Goal: Transaction & Acquisition: Book appointment/travel/reservation

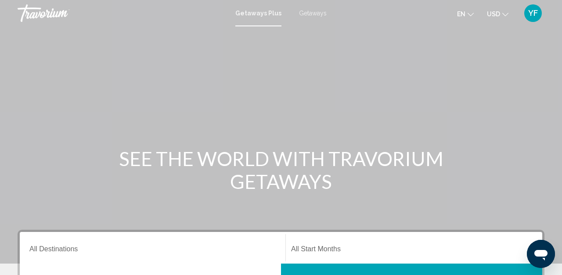
click at [311, 14] on span "Getaways" at bounding box center [313, 13] width 28 height 7
click at [119, 245] on div "Destination All Destinations" at bounding box center [152, 248] width 246 height 28
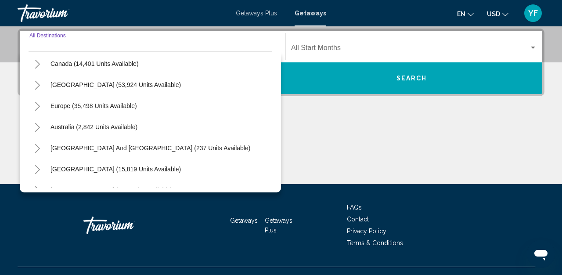
scroll to position [69, 0]
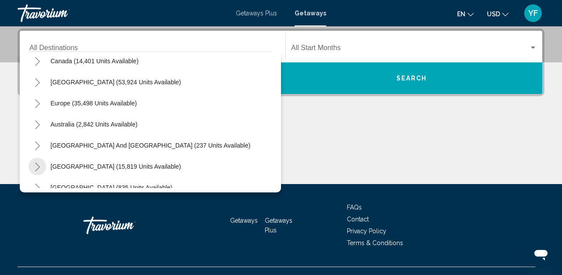
click at [39, 166] on icon "Toggle South America (15,819 units available)" at bounding box center [37, 167] width 5 height 9
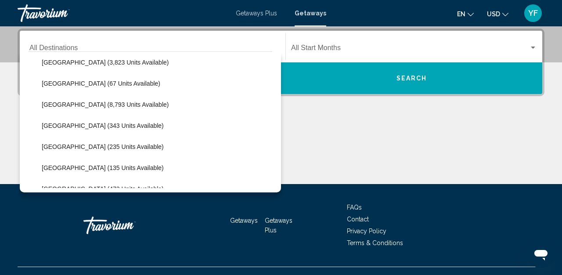
scroll to position [199, 0]
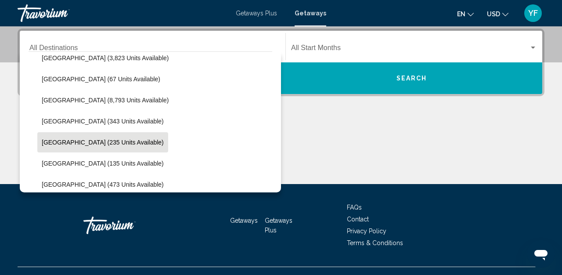
click at [116, 141] on span "[GEOGRAPHIC_DATA] (235 units available)" at bounding box center [103, 142] width 122 height 7
type input "**********"
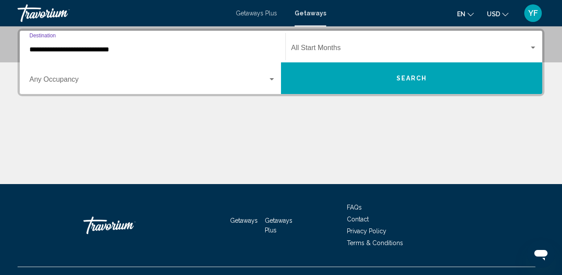
click at [271, 80] on div "Search widget" at bounding box center [272, 79] width 4 height 2
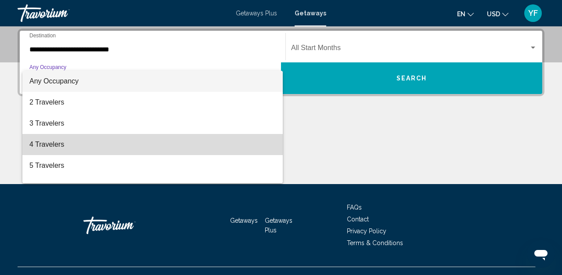
click at [66, 145] on span "4 Travelers" at bounding box center [152, 144] width 246 height 21
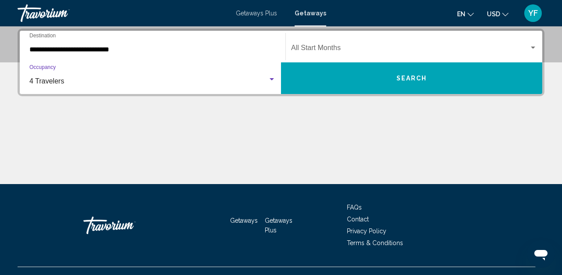
click at [181, 140] on div "Main content" at bounding box center [281, 151] width 527 height 66
click at [337, 138] on div "Main content" at bounding box center [281, 151] width 527 height 66
click at [350, 50] on span "Search widget" at bounding box center [410, 50] width 238 height 8
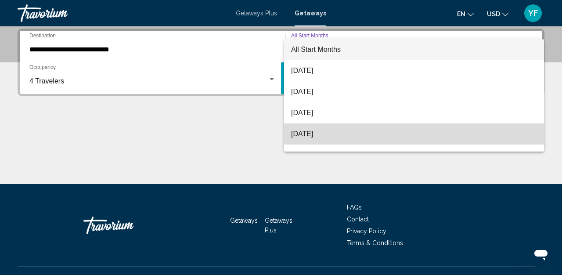
click at [325, 133] on span "[DATE]" at bounding box center [414, 133] width 246 height 21
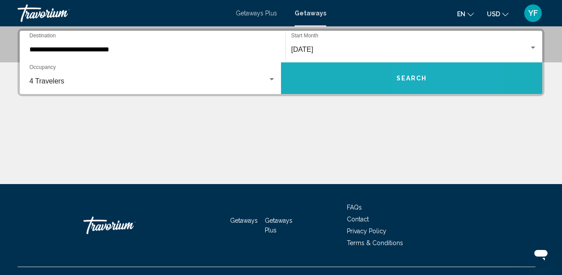
click at [423, 79] on span "Search" at bounding box center [412, 78] width 31 height 7
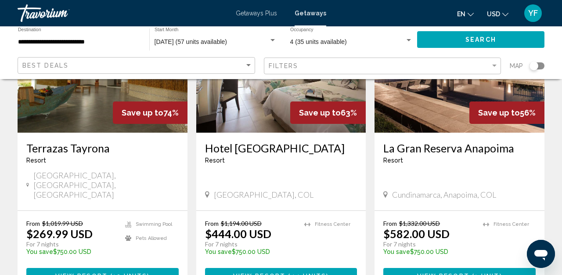
scroll to position [127, 0]
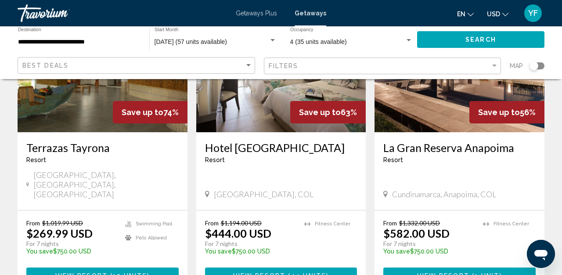
click at [304, 272] on span "44 units" at bounding box center [309, 275] width 36 height 7
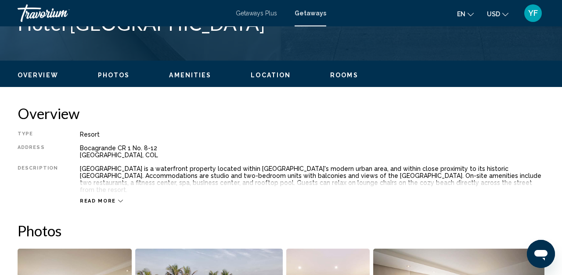
scroll to position [384, 0]
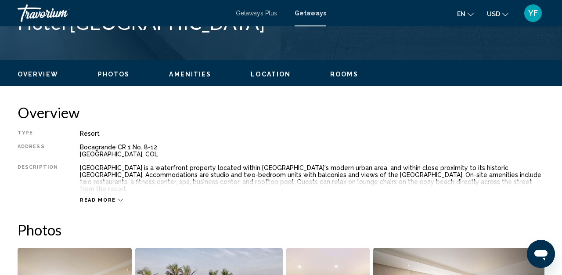
click at [118, 199] on icon "Main content" at bounding box center [120, 200] width 5 height 3
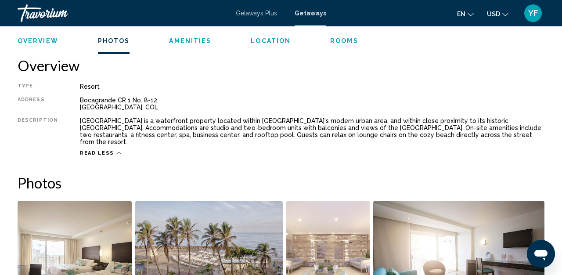
scroll to position [231, 0]
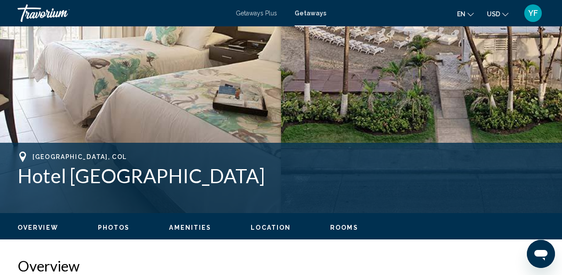
click at [335, 227] on span "Rooms" at bounding box center [344, 227] width 28 height 7
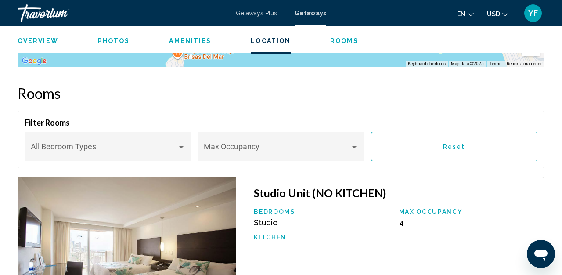
scroll to position [1475, 0]
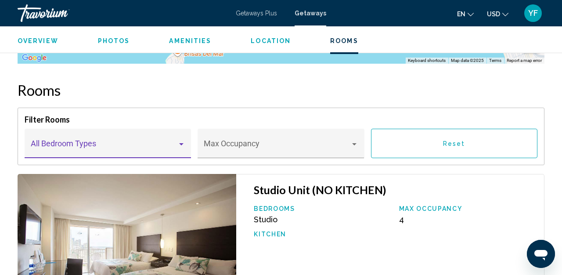
click at [183, 141] on div "Main content" at bounding box center [181, 144] width 8 height 7
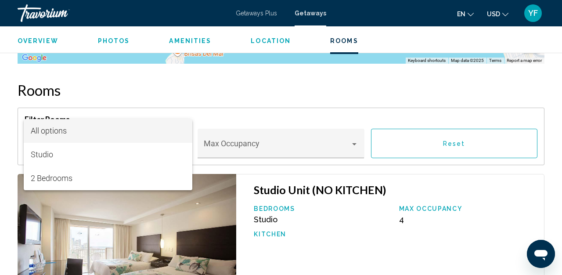
click at [199, 78] on div at bounding box center [281, 137] width 562 height 275
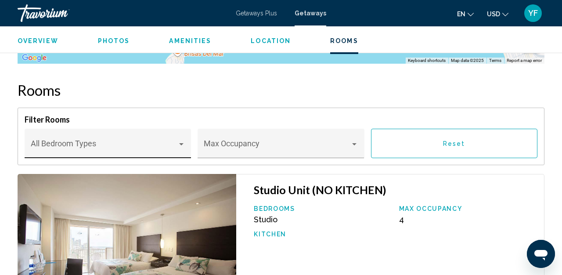
click at [181, 143] on div "Main content" at bounding box center [181, 144] width 4 height 2
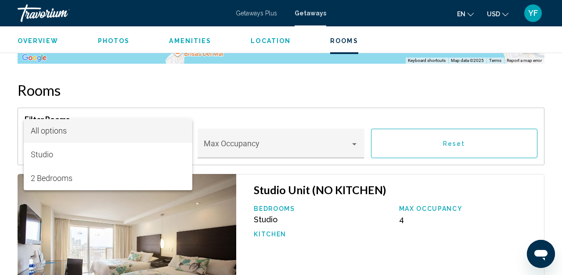
click at [225, 79] on div at bounding box center [281, 137] width 562 height 275
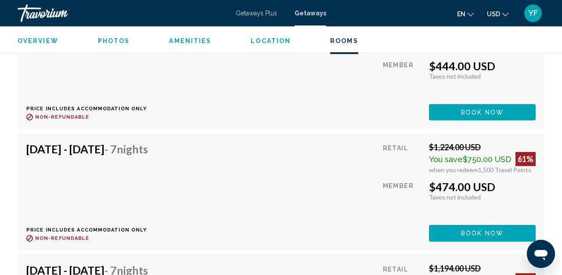
scroll to position [2027, 0]
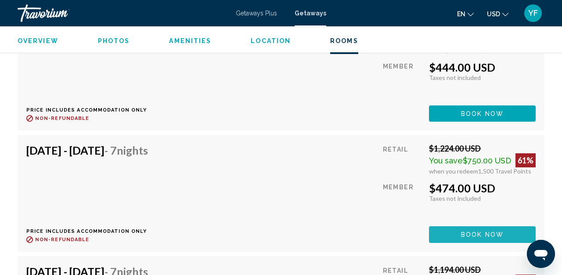
click at [460, 226] on button "Book now" at bounding box center [482, 234] width 107 height 16
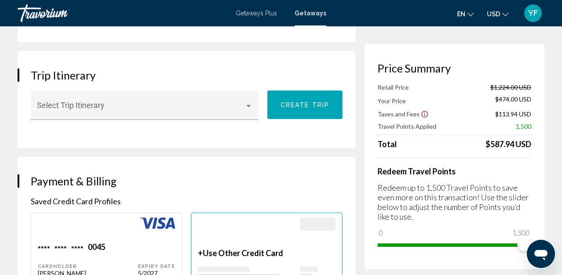
scroll to position [481, 0]
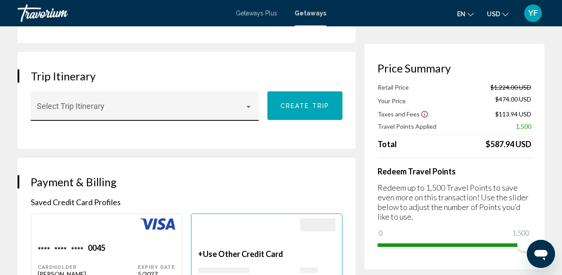
click at [249, 109] on div "Main content" at bounding box center [249, 106] width 8 height 7
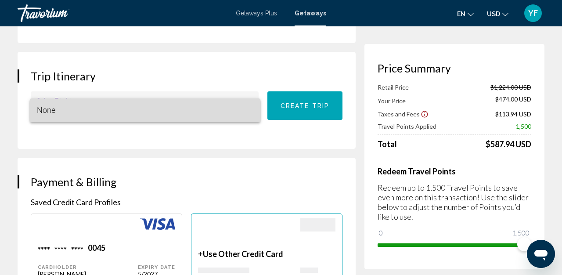
click at [249, 109] on span "None" at bounding box center [145, 110] width 217 height 24
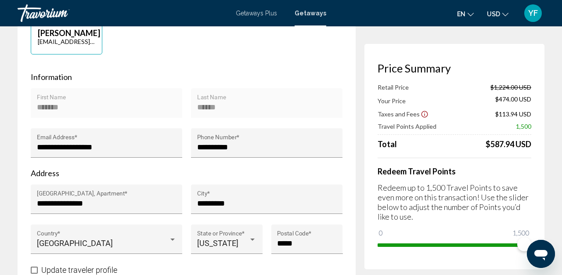
scroll to position [0, 0]
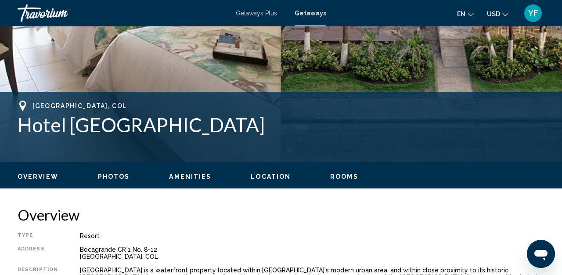
scroll to position [282, 0]
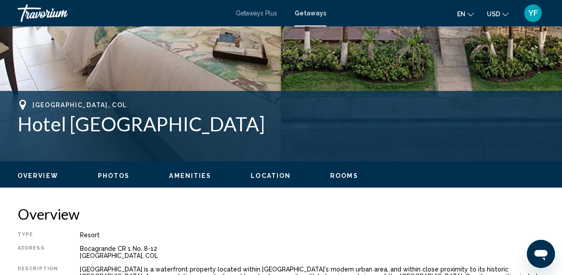
click at [267, 169] on div "Overview Photos Amenities Location Rooms Search" at bounding box center [281, 174] width 562 height 27
click at [264, 177] on span "Location" at bounding box center [271, 175] width 40 height 7
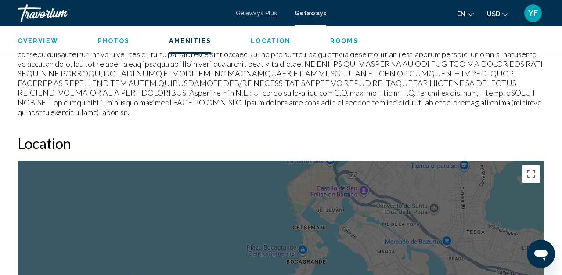
scroll to position [1107, 0]
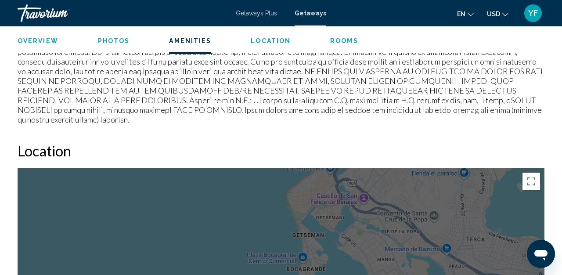
click at [191, 40] on span "Amenities" at bounding box center [190, 40] width 42 height 7
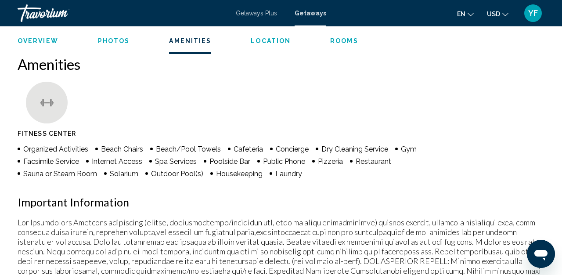
scroll to position [816, 0]
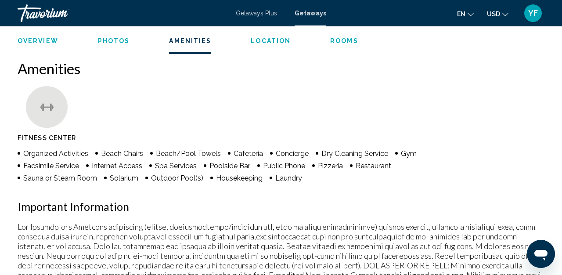
click at [120, 40] on span "Photos" at bounding box center [114, 40] width 32 height 7
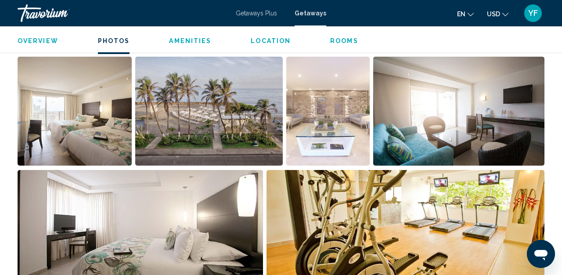
scroll to position [546, 0]
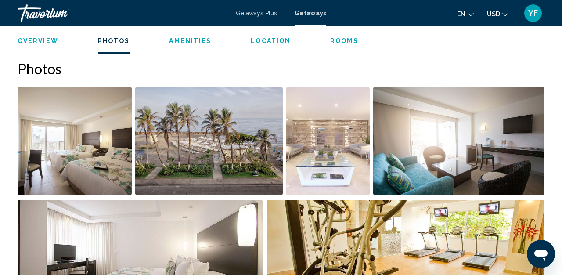
click at [402, 146] on img "Open full-screen image slider" at bounding box center [458, 141] width 171 height 109
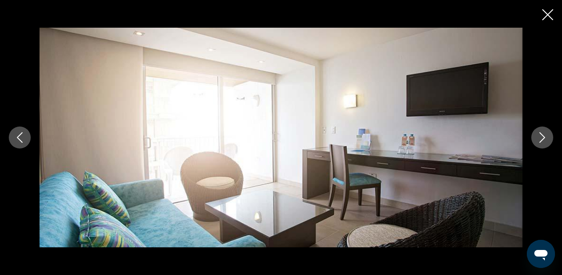
click at [539, 142] on icon "Next image" at bounding box center [542, 137] width 11 height 11
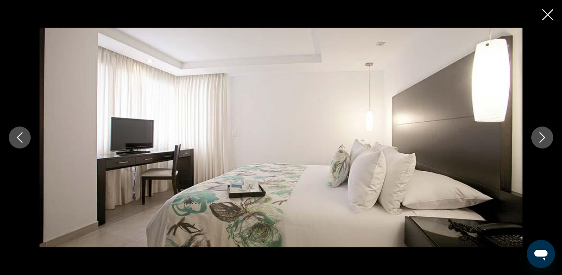
click at [539, 142] on icon "Next image" at bounding box center [542, 137] width 11 height 11
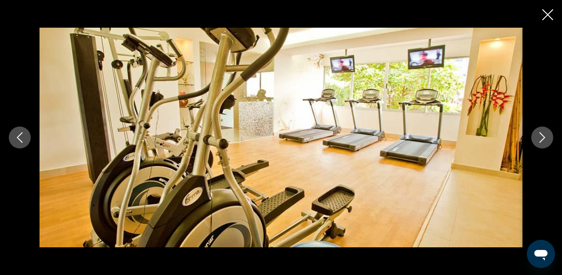
click at [539, 142] on icon "Next image" at bounding box center [542, 137] width 11 height 11
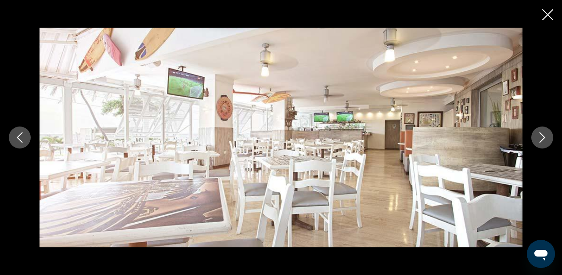
click at [539, 142] on icon "Next image" at bounding box center [542, 137] width 11 height 11
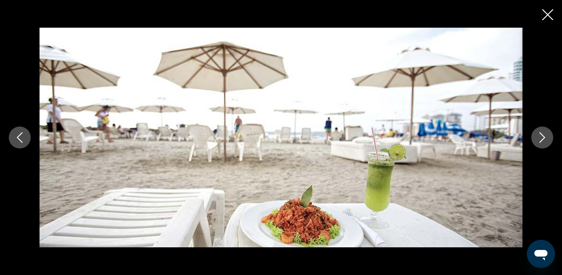
click at [539, 142] on icon "Next image" at bounding box center [542, 137] width 11 height 11
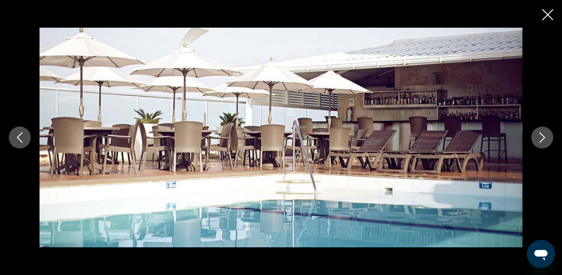
click at [539, 142] on icon "Next image" at bounding box center [542, 137] width 11 height 11
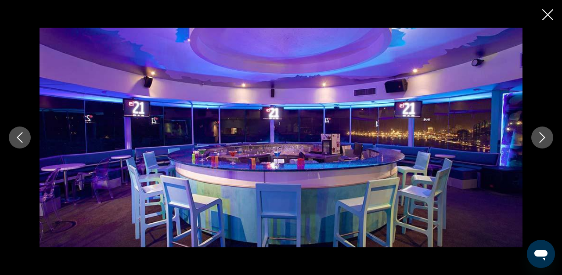
click at [539, 142] on icon "Next image" at bounding box center [542, 137] width 11 height 11
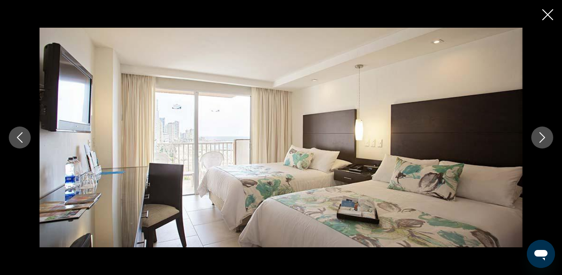
scroll to position [683, 0]
click at [543, 138] on icon "Next image" at bounding box center [543, 137] width 6 height 11
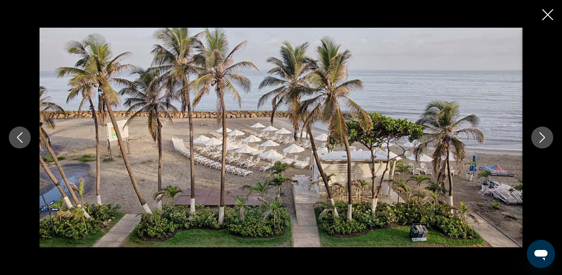
scroll to position [687, 0]
click at [538, 138] on icon "Next image" at bounding box center [542, 137] width 11 height 11
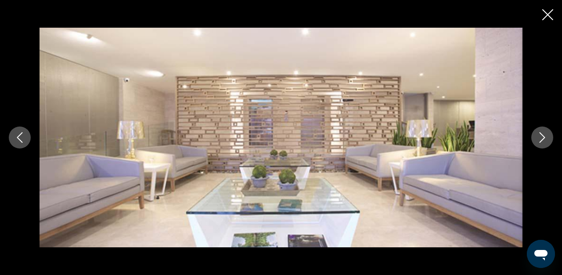
click at [541, 138] on icon "Next image" at bounding box center [542, 137] width 11 height 11
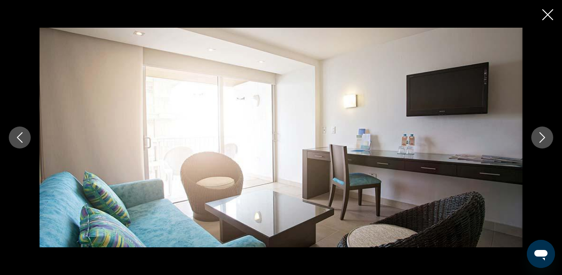
click at [541, 138] on icon "Next image" at bounding box center [542, 137] width 11 height 11
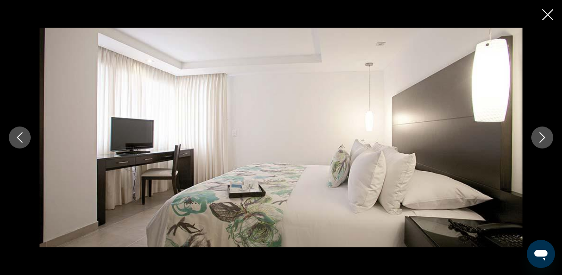
click at [541, 138] on icon "Next image" at bounding box center [542, 137] width 11 height 11
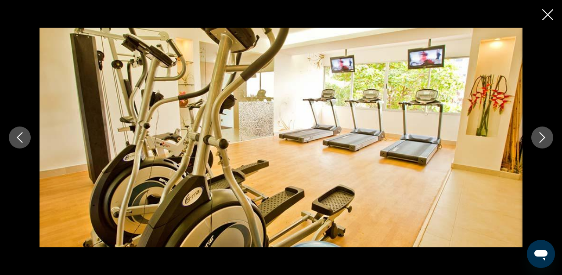
click at [546, 15] on icon "Close slideshow" at bounding box center [548, 14] width 11 height 11
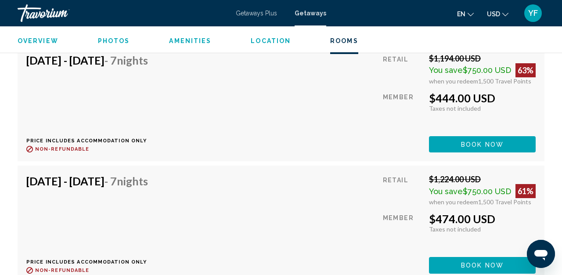
scroll to position [2043, 0]
